Goal: Information Seeking & Learning: Learn about a topic

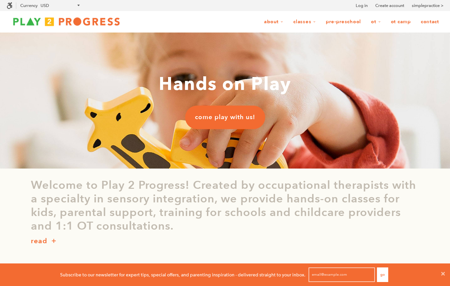
click at [348, 21] on link "Pre-Preschool" at bounding box center [344, 22] width 44 height 13
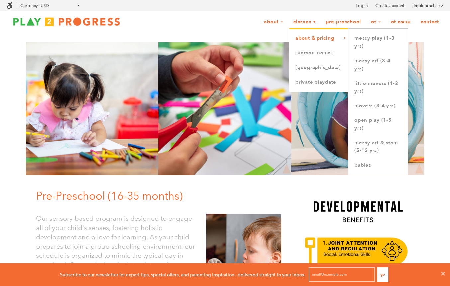
click at [309, 36] on link "About & Pricing" at bounding box center [318, 38] width 59 height 15
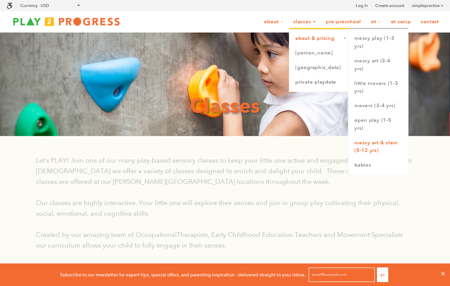
click at [372, 144] on link "Messy Art & STEM (5-12 yrs)" at bounding box center [379, 147] width 60 height 23
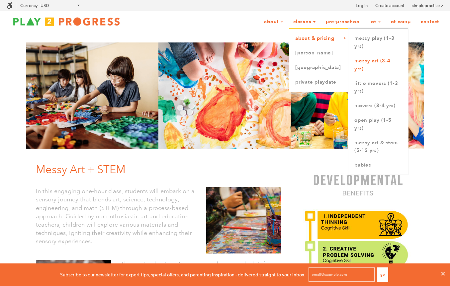
click at [362, 72] on link "Messy Art (3-4 yrs)" at bounding box center [379, 65] width 60 height 23
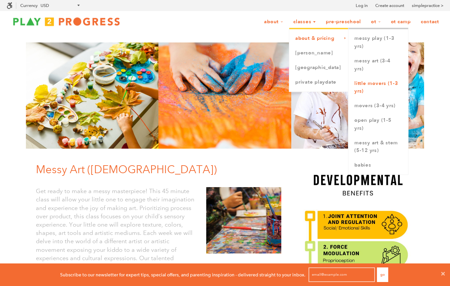
click at [364, 83] on link "Little Movers (1-3 yrs)" at bounding box center [379, 87] width 60 height 23
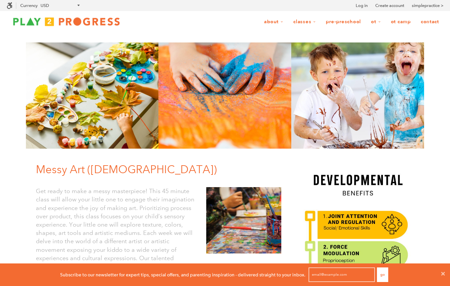
scroll to position [0, 0]
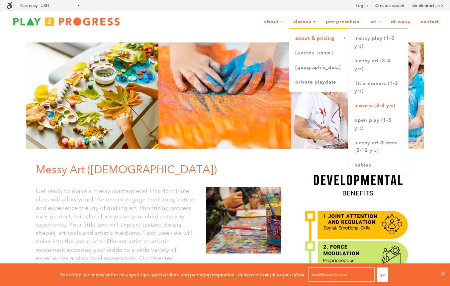
click at [374, 104] on link "Movers (3-4 yrs)" at bounding box center [379, 106] width 60 height 15
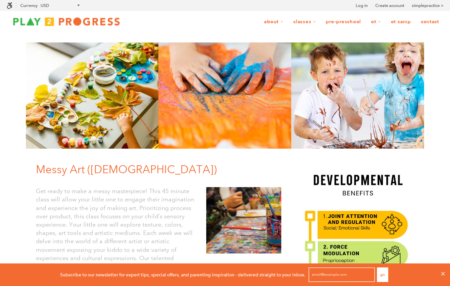
scroll to position [0, 0]
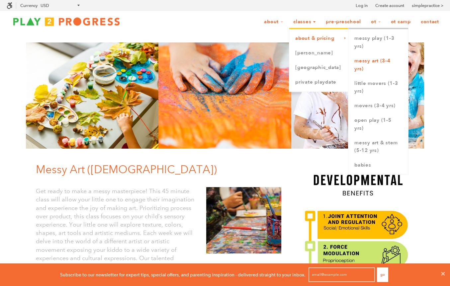
click at [363, 59] on link "Messy Art (3-4 yrs)" at bounding box center [379, 65] width 60 height 23
